Goal: Task Accomplishment & Management: Use online tool/utility

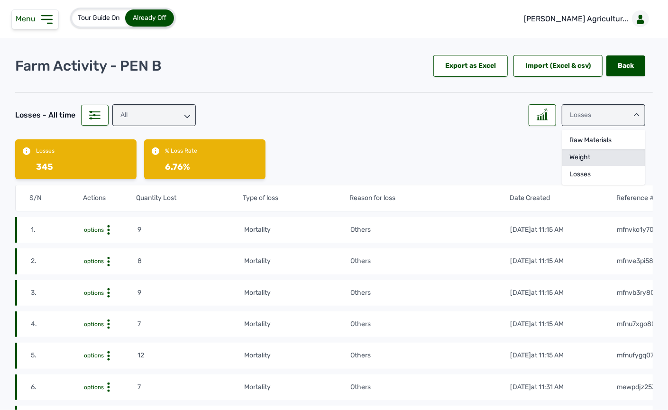
click at [596, 156] on div "Weight" at bounding box center [603, 157] width 83 height 17
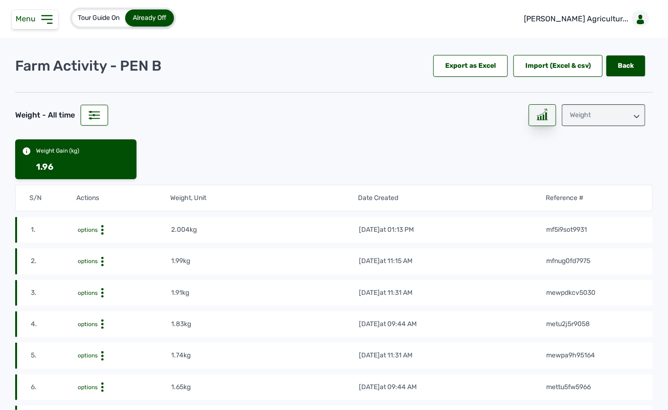
click at [543, 120] on line at bounding box center [542, 120] width 11 height 0
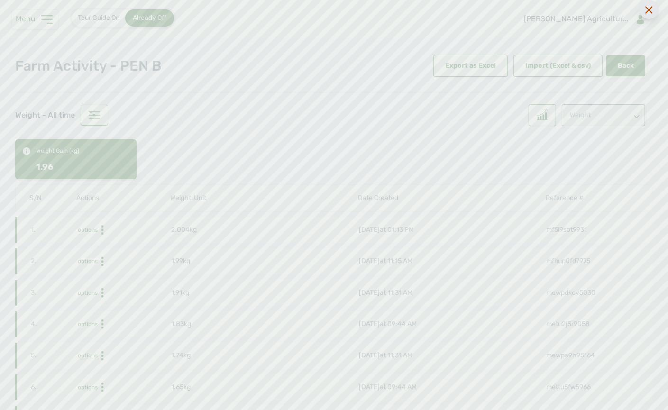
click at [654, 8] on div at bounding box center [649, 9] width 19 height 19
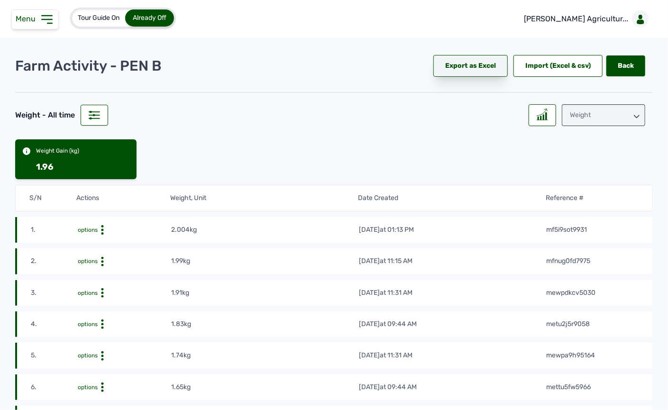
click at [471, 59] on div "Export as Excel" at bounding box center [471, 66] width 74 height 22
click at [599, 111] on div "Weight" at bounding box center [603, 115] width 83 height 22
click at [589, 147] on div "Raw Materials" at bounding box center [603, 140] width 83 height 17
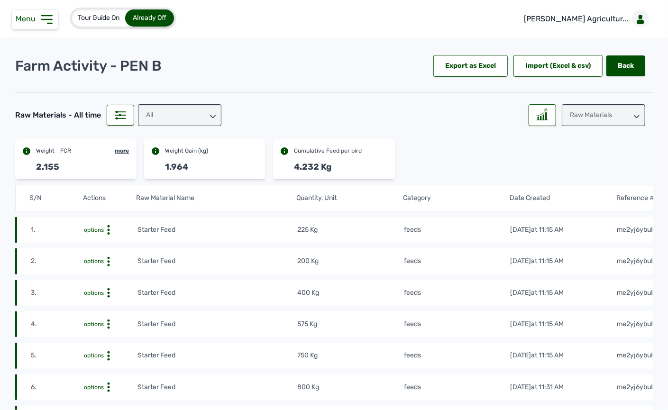
click at [195, 115] on div "All" at bounding box center [179, 115] width 83 height 22
click at [181, 162] on div "feeds" at bounding box center [179, 157] width 83 height 17
click at [469, 61] on div "Export as Excel" at bounding box center [471, 66] width 74 height 22
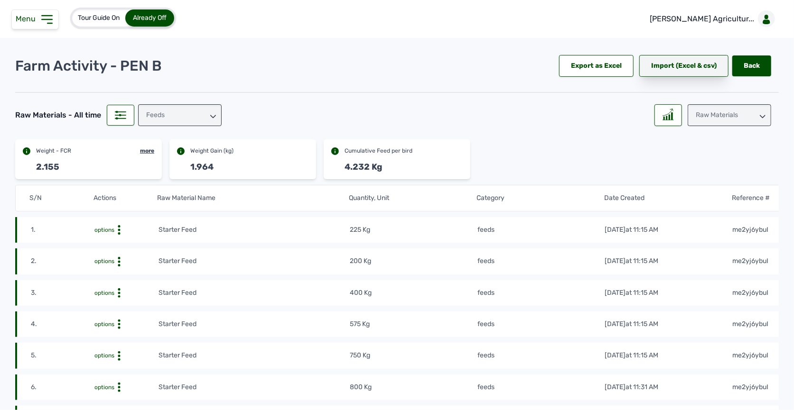
click at [668, 65] on div "Import (Excel & csv)" at bounding box center [683, 66] width 89 height 22
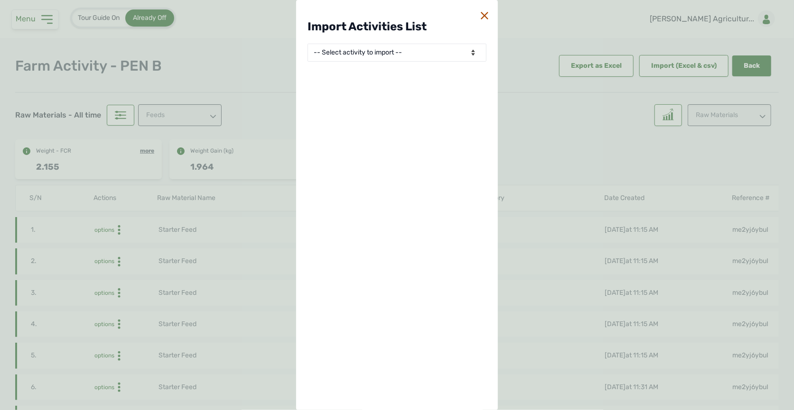
click at [608, 33] on div "Import Activities List -- Select activity to import -- Eggs Produced Losses Ave…" at bounding box center [397, 205] width 794 height 410
click at [482, 18] on icon at bounding box center [484, 16] width 8 height 8
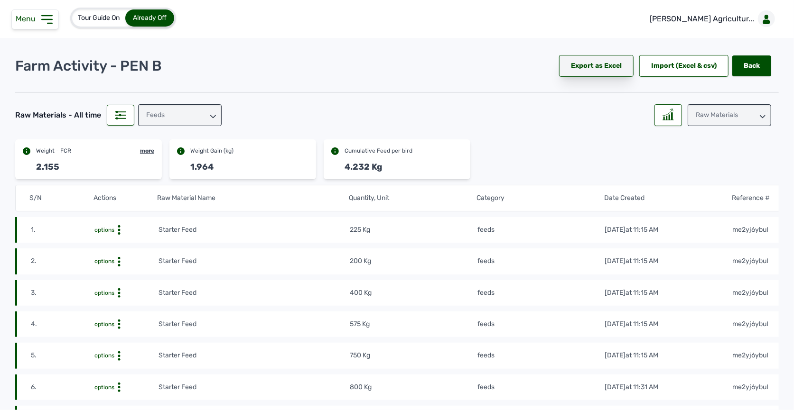
click at [571, 65] on div "Export as Excel" at bounding box center [596, 66] width 74 height 22
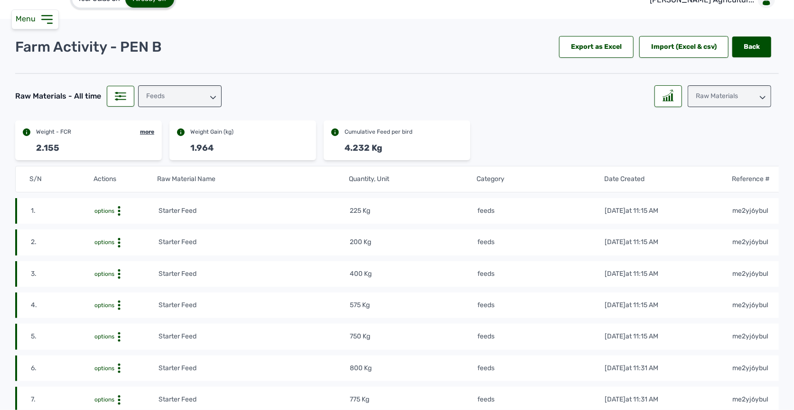
scroll to position [31, 0]
